Goal: Communication & Community: Answer question/provide support

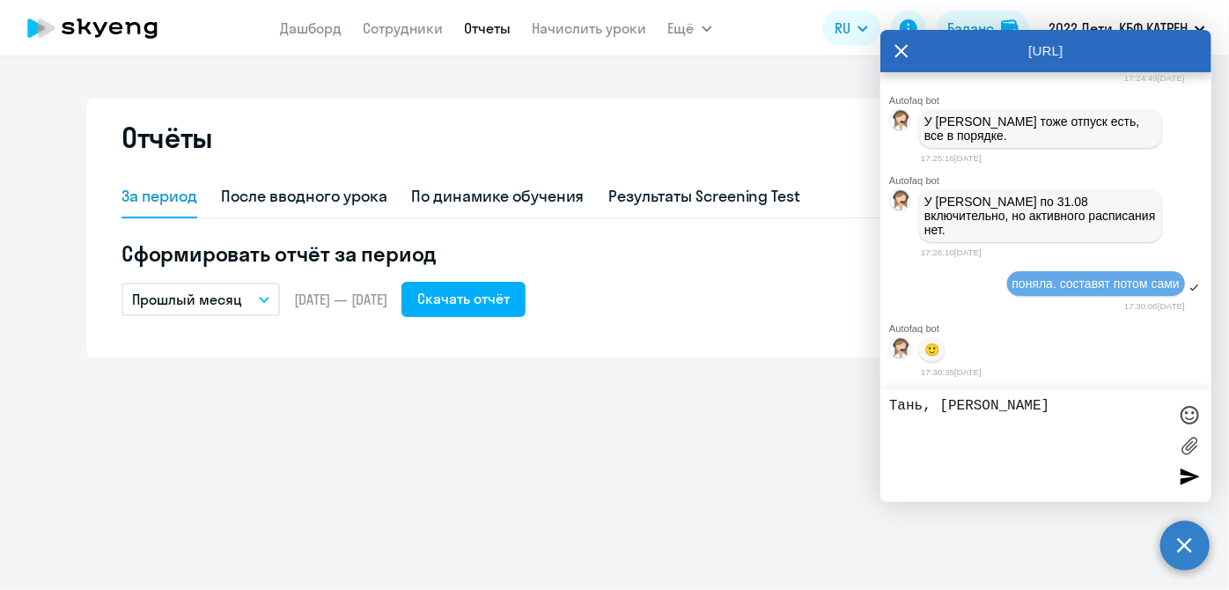
scroll to position [216147, 0]
drag, startPoint x: 964, startPoint y: 144, endPoint x: 1153, endPoint y: 148, distance: 189.3
copy span "42299735 [PERSON_NAME]"
drag, startPoint x: 939, startPoint y: 404, endPoint x: 1044, endPoint y: 399, distance: 104.9
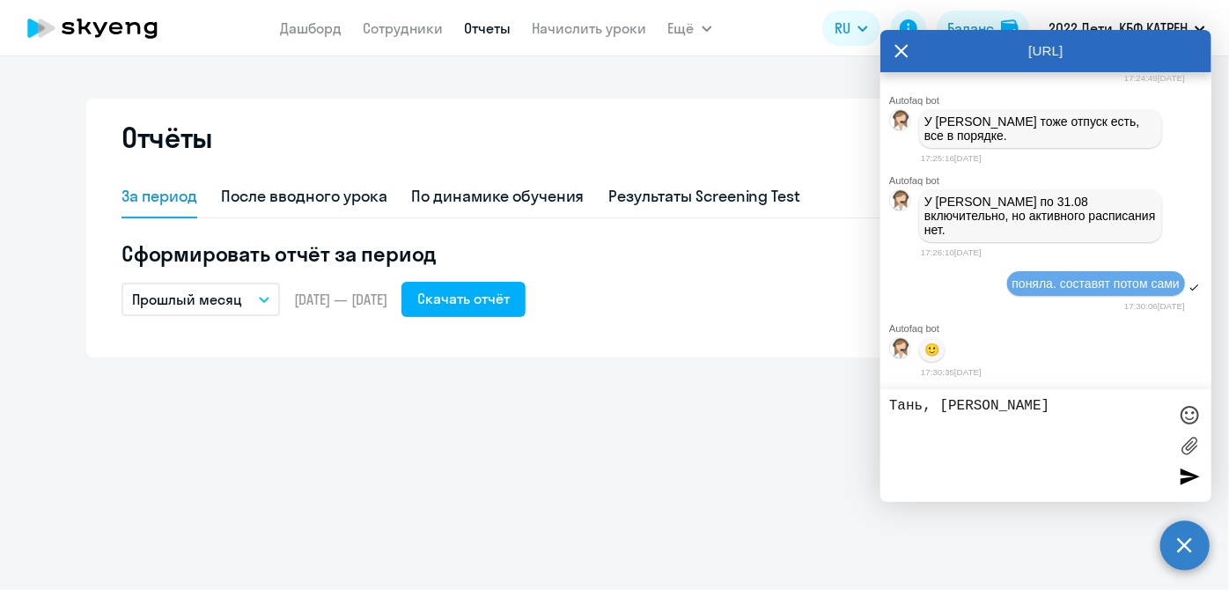
click at [1044, 399] on textarea "Тань, [PERSON_NAME]" at bounding box center [1028, 445] width 278 height 95
paste textarea "42299735 [PERSON_NAME]"
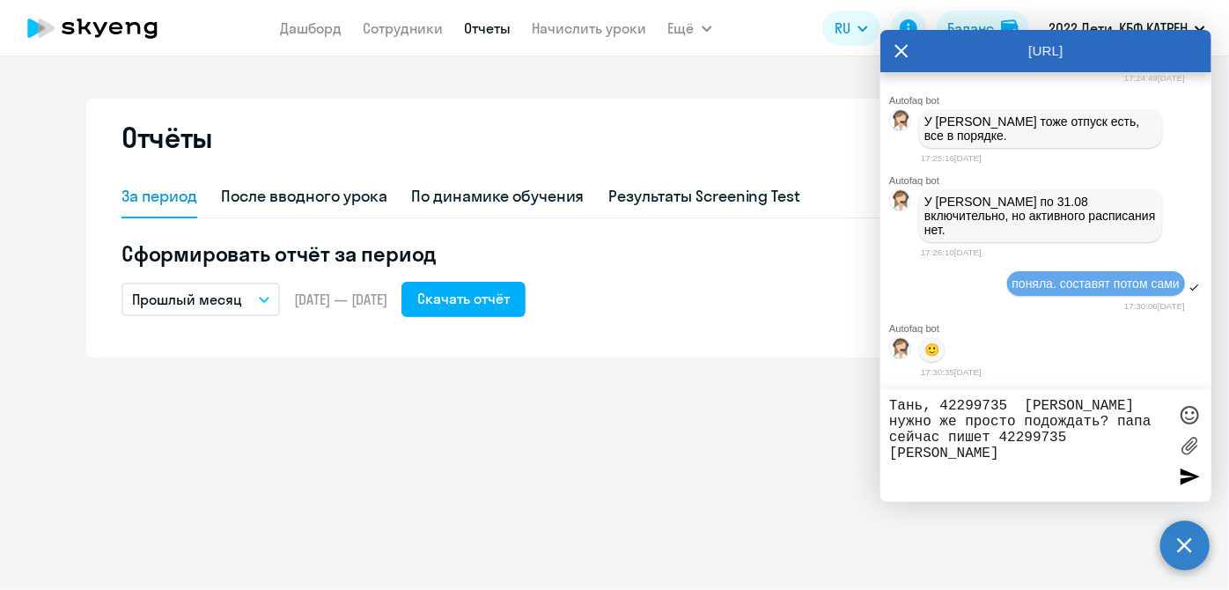
drag, startPoint x: 1000, startPoint y: 485, endPoint x: 887, endPoint y: 458, distance: 115.9
click at [887, 458] on div "Тань, 42299735 [PERSON_NAME] нужно же просто подождать? папа сейчас пишет 42299…" at bounding box center [1045, 445] width 331 height 113
paste textarea "извините, я не могу понять с [PERSON_NAME], мне сейчас уже не надо ничего делат…"
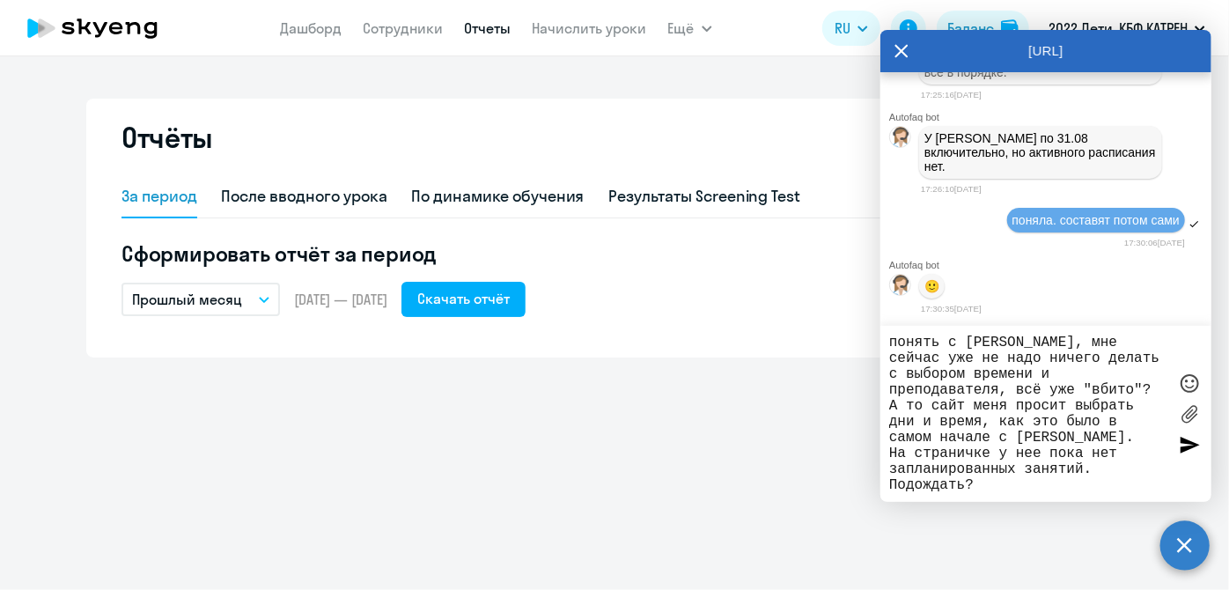
scroll to position [0, 0]
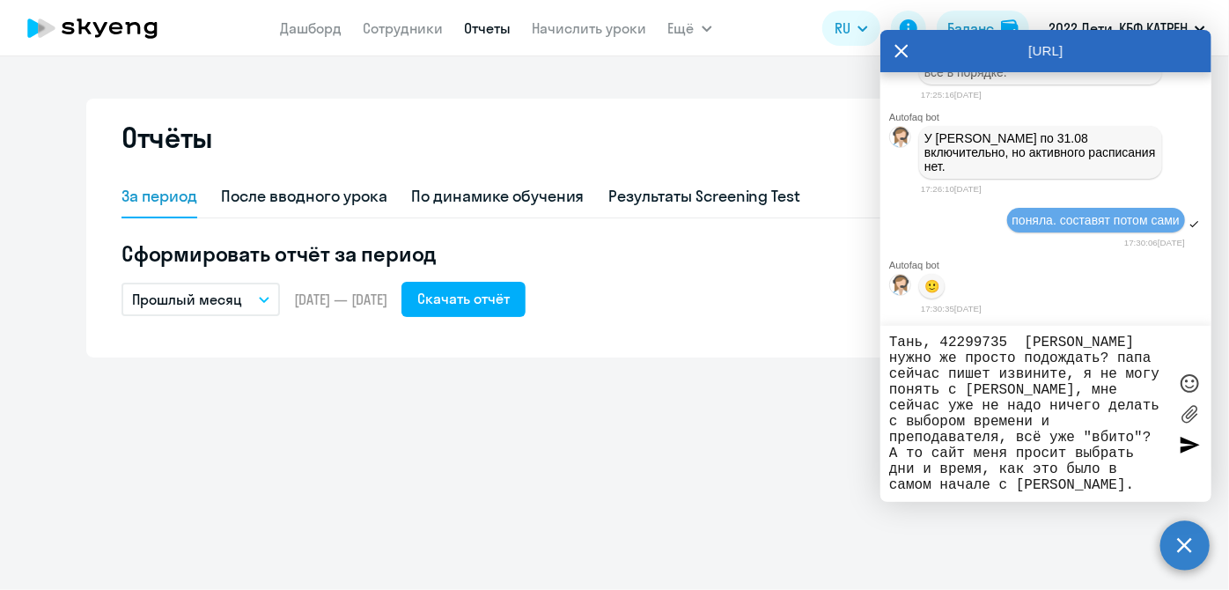
click at [890, 390] on textarea "Тань, 42299735 [PERSON_NAME] нужно же просто подождать? папа сейчас пишет извин…" at bounding box center [1028, 413] width 278 height 158
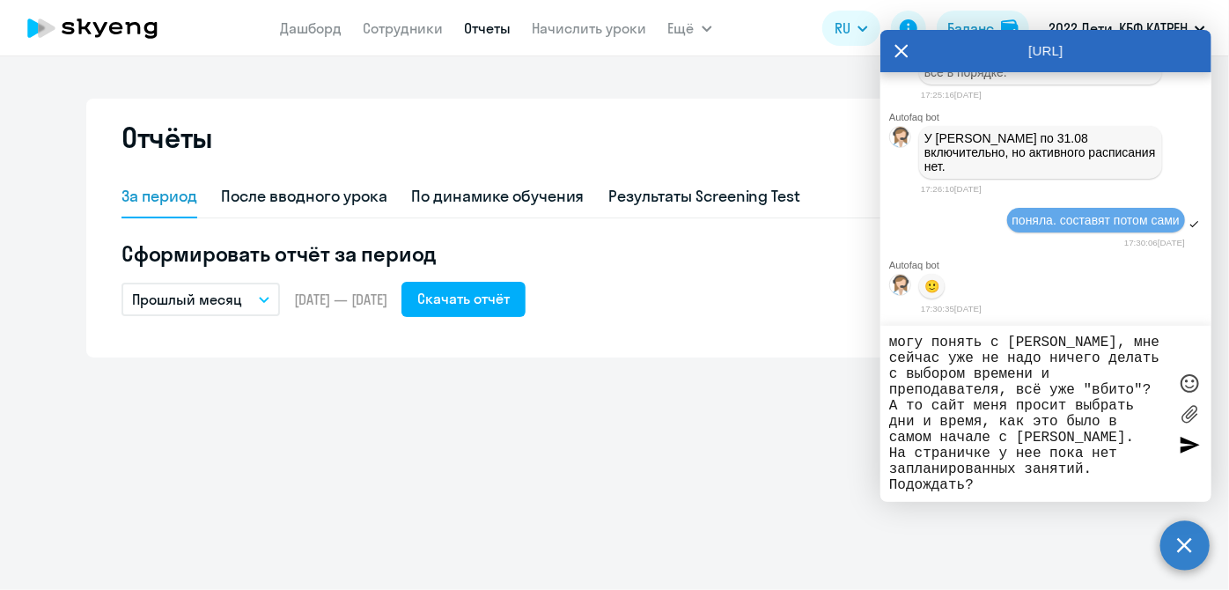
click at [1011, 481] on textarea "Тань, 42299735 [PERSON_NAME] нужно же просто подождать? папа сейчас пишет "изви…" at bounding box center [1028, 413] width 278 height 158
type textarea "Тань, 42299735 [PERSON_NAME] нужно же просто подождать? папа сейчас пишет "изви…"
click at [1180, 449] on div at bounding box center [1189, 444] width 26 height 26
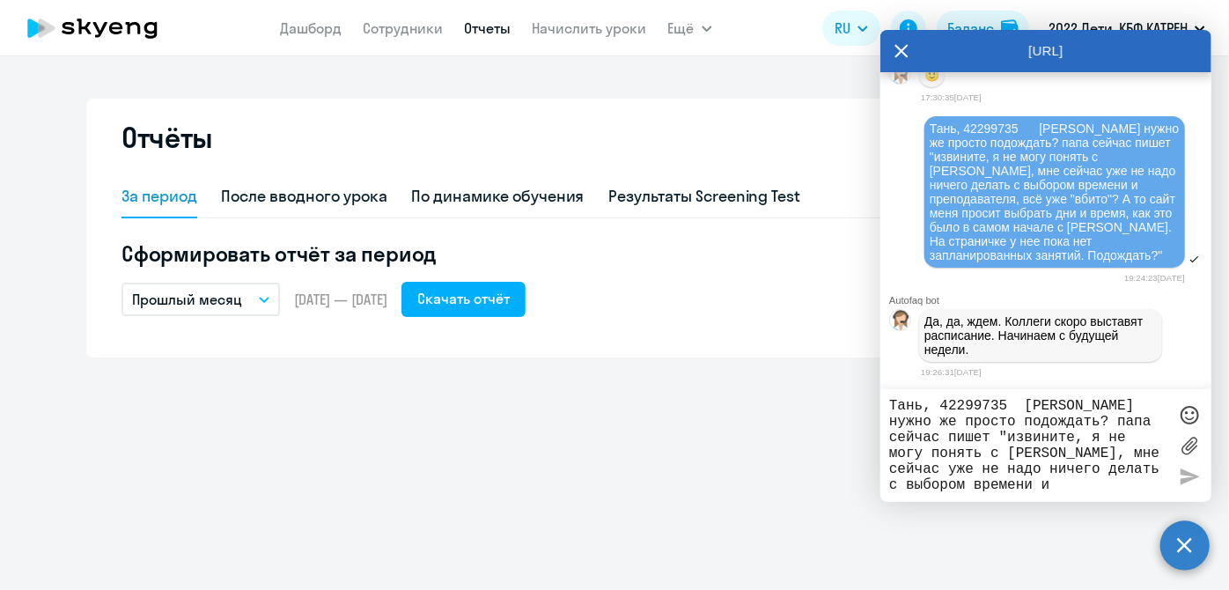
scroll to position [217704, 0]
click at [1011, 415] on textarea "Тань, 42299735 [PERSON_NAME] нужно же просто подождать? папа сейчас пишет "изви…" at bounding box center [1028, 445] width 278 height 95
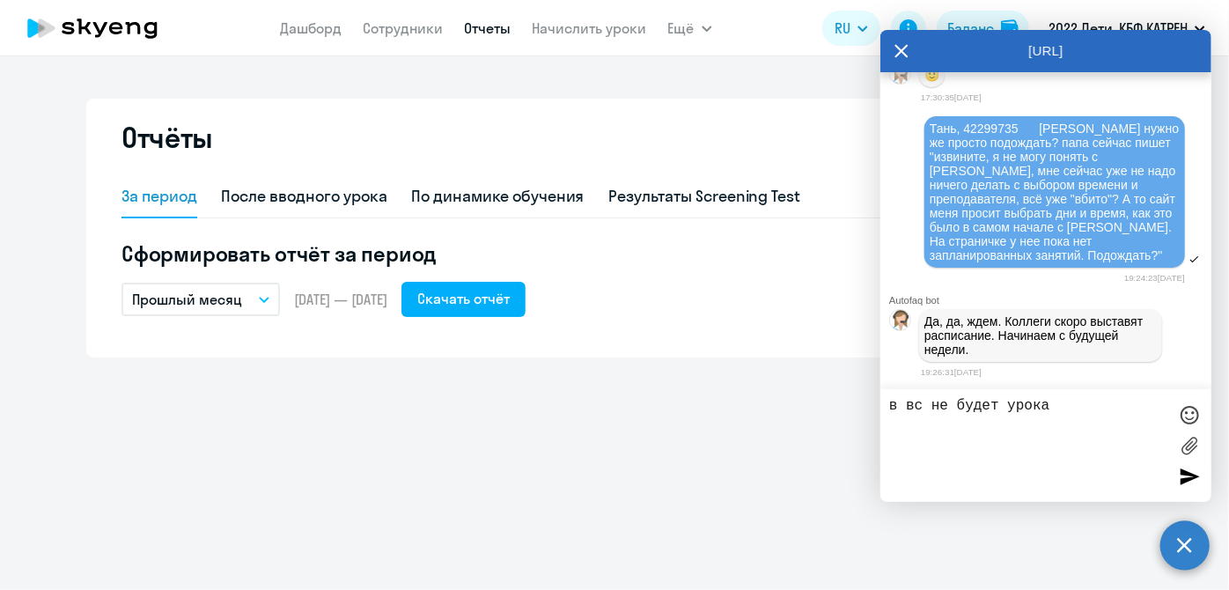
type textarea "в вс не будет урока?"
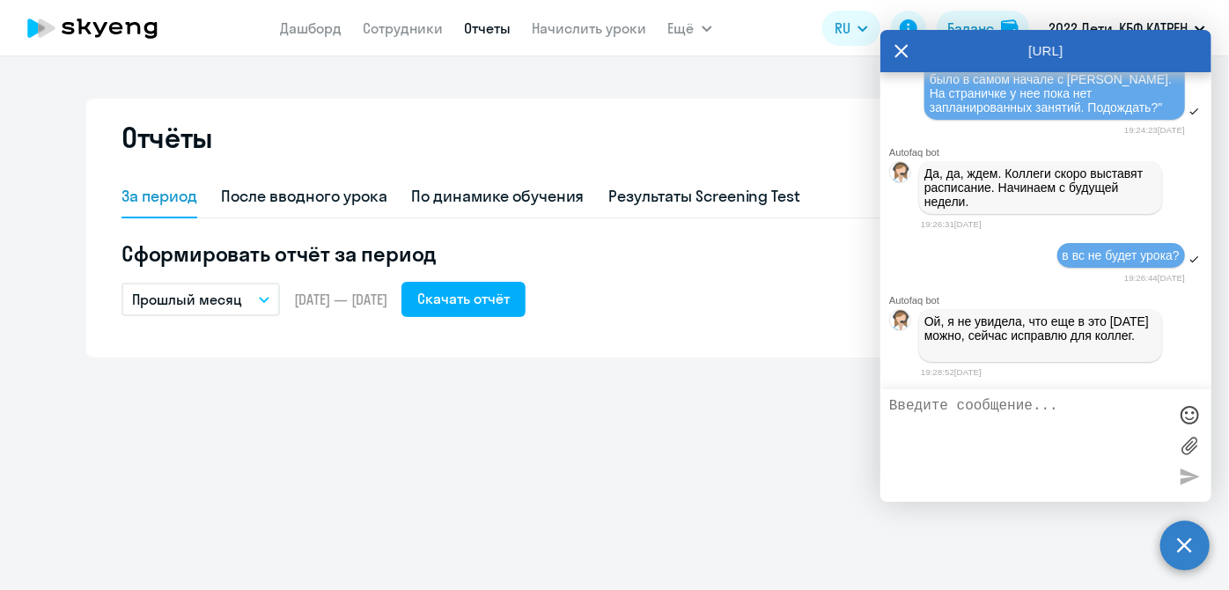
scroll to position [217866, 0]
type textarea "т"
